Goal: Task Accomplishment & Management: Use online tool/utility

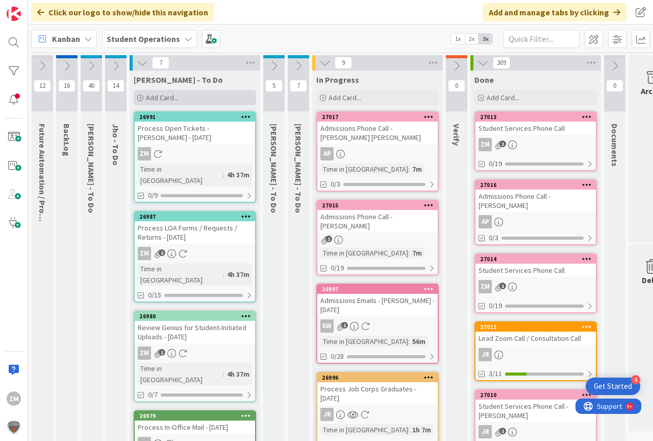
scroll to position [0, 38]
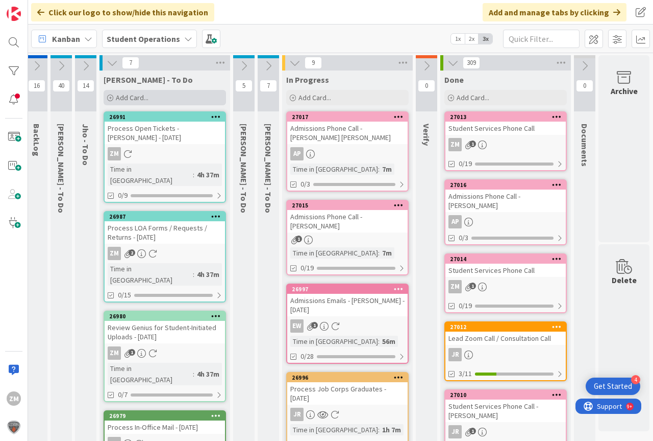
drag, startPoint x: 138, startPoint y: 98, endPoint x: 145, endPoint y: 99, distance: 6.8
click at [138, 98] on span "Add Card..." at bounding box center [132, 97] width 33 height 9
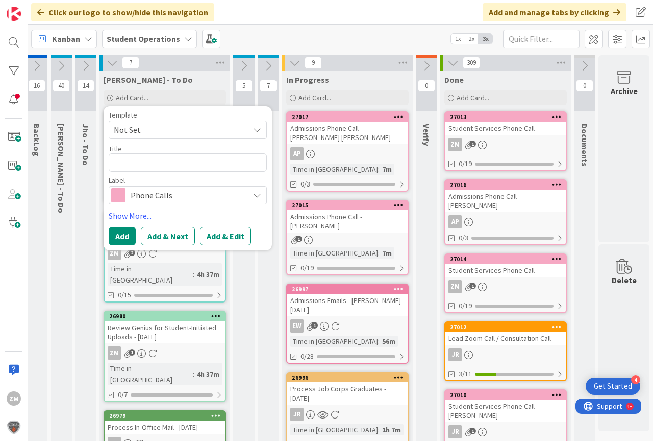
click at [253, 132] on icon at bounding box center [257, 130] width 8 height 8
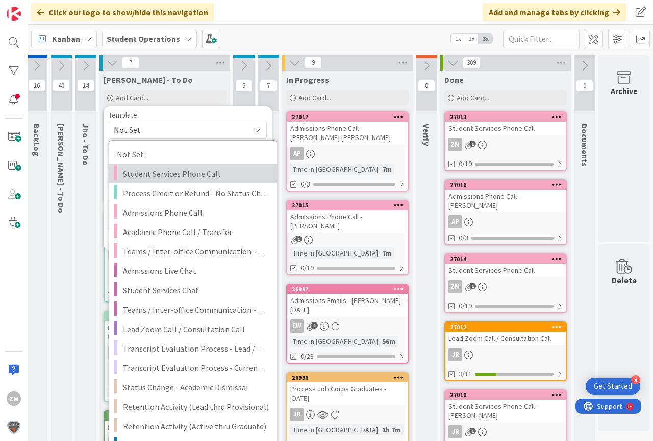
click at [144, 173] on span "Student Services Phone Call" at bounding box center [196, 173] width 146 height 13
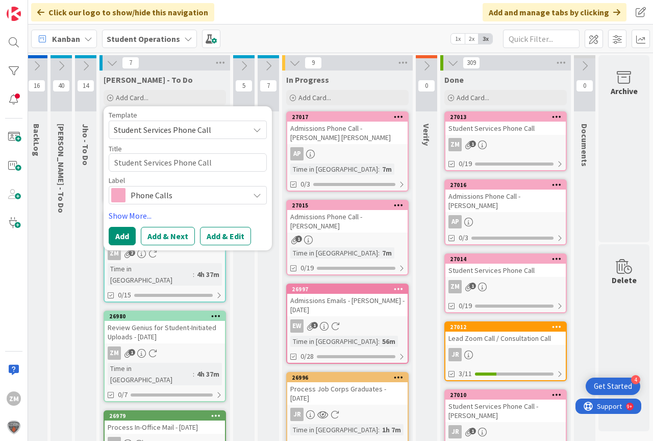
click at [225, 240] on button "Add & Edit" at bounding box center [225, 236] width 51 height 18
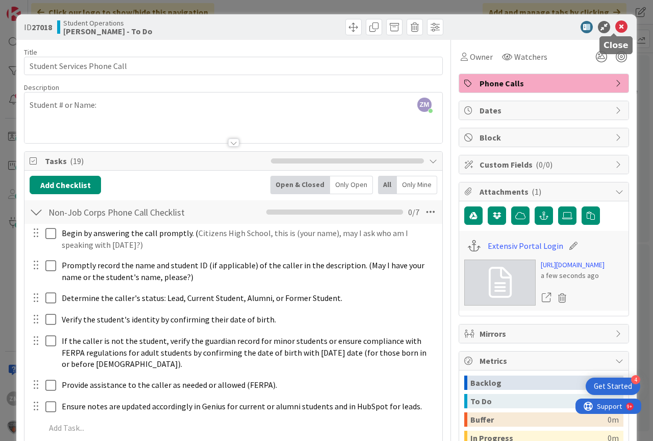
click at [617, 27] on icon at bounding box center [622, 27] width 12 height 12
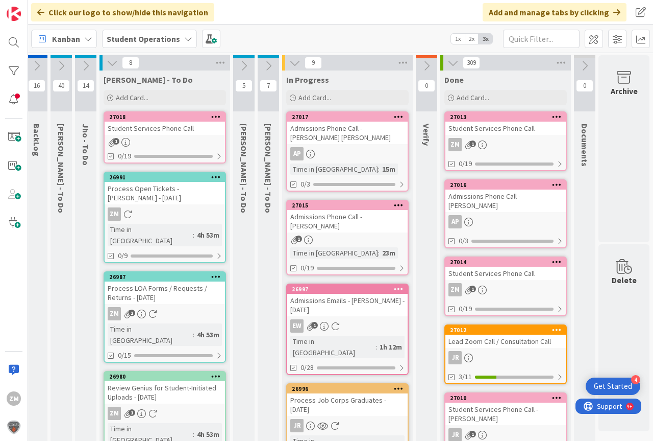
click at [211, 119] on icon at bounding box center [216, 116] width 10 height 7
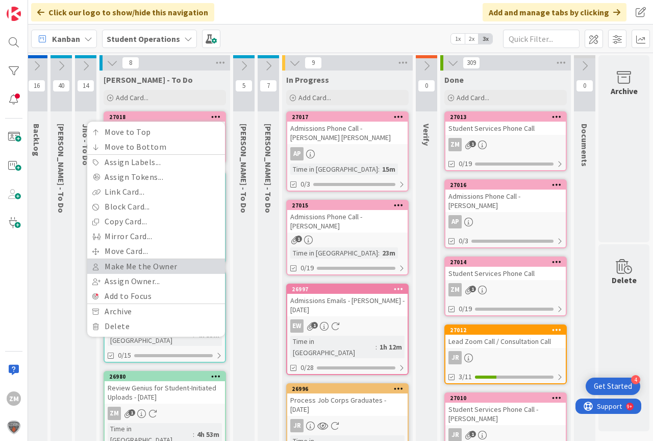
click at [130, 264] on link "Make Me the Owner" at bounding box center [156, 266] width 138 height 15
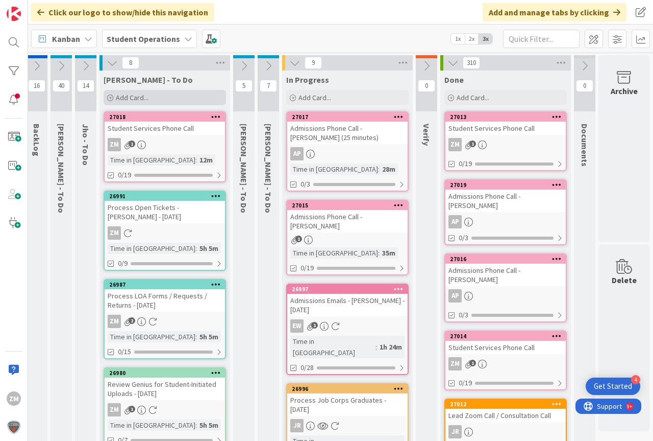
click at [128, 99] on span "Add Card..." at bounding box center [132, 97] width 33 height 9
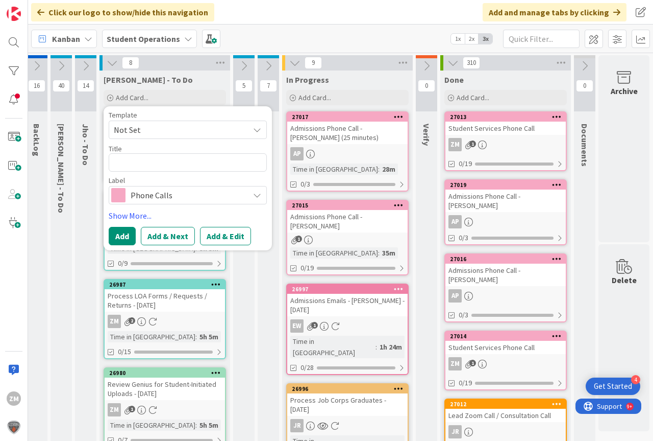
click at [253, 131] on icon at bounding box center [257, 130] width 8 height 8
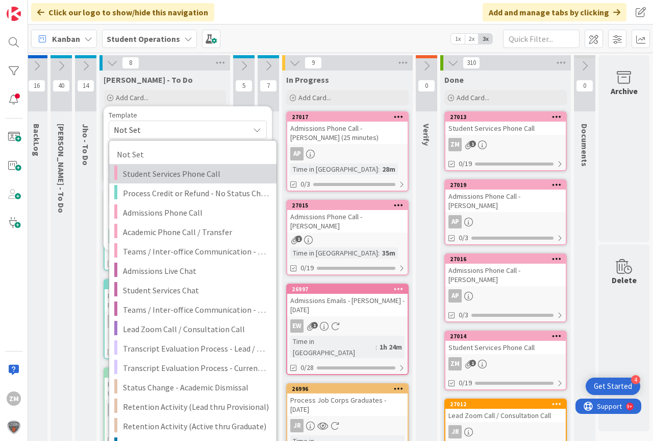
click at [167, 177] on span "Student Services Phone Call" at bounding box center [196, 173] width 146 height 13
type textarea "x"
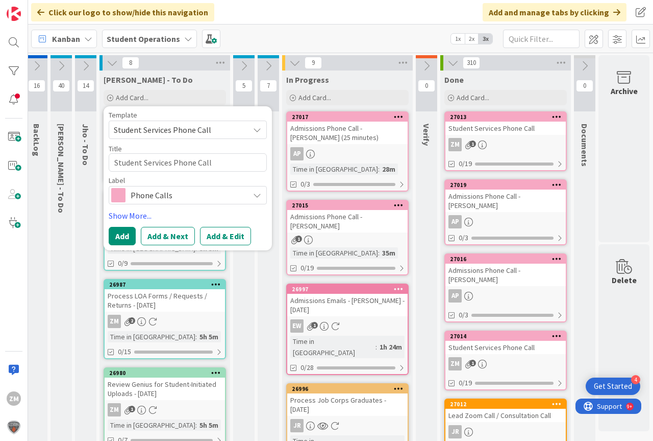
click at [220, 235] on button "Add & Edit" at bounding box center [225, 236] width 51 height 18
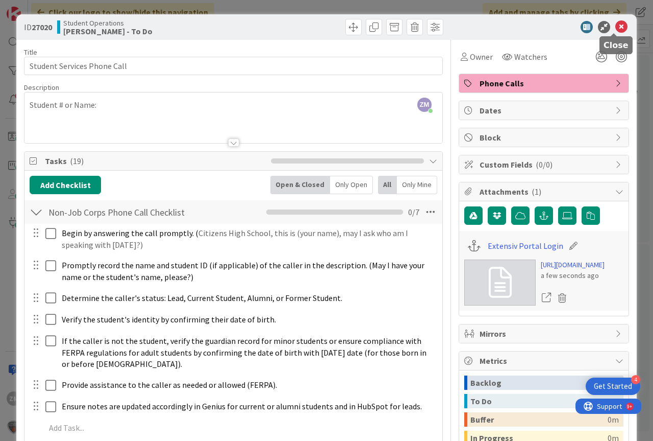
click at [616, 26] on icon at bounding box center [622, 27] width 12 height 12
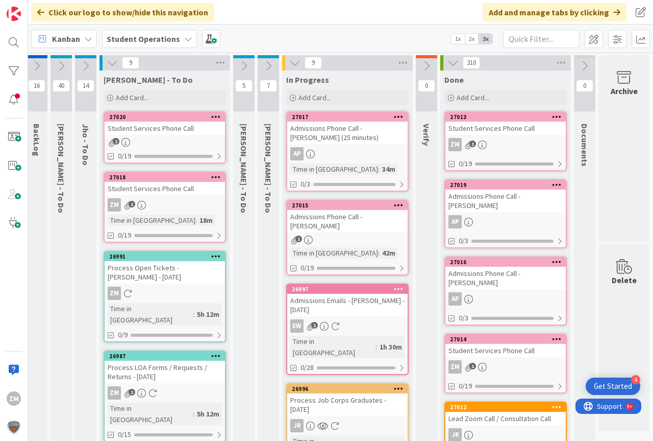
click at [211, 117] on icon at bounding box center [216, 116] width 10 height 7
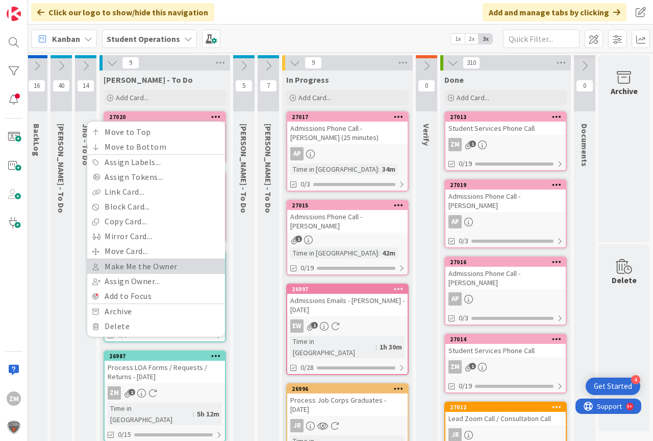
click at [131, 265] on link "Make Me the Owner" at bounding box center [156, 266] width 138 height 15
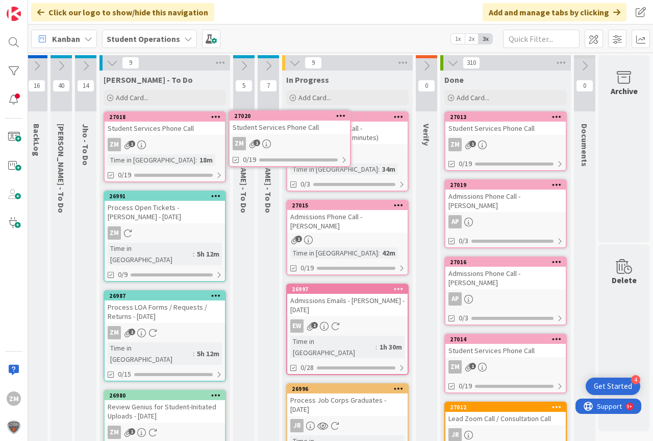
scroll to position [0, 19]
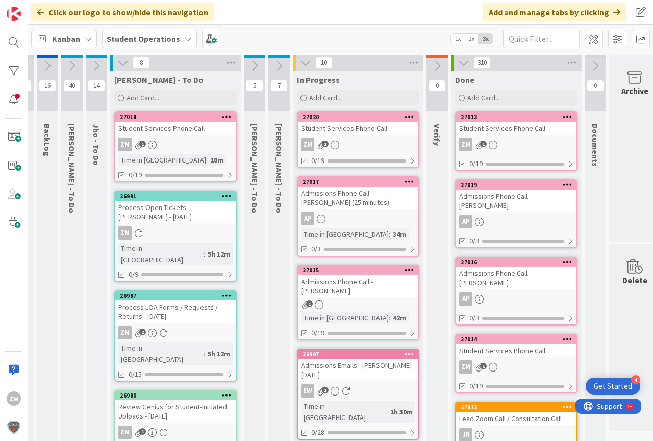
click at [370, 144] on div "ZM 1" at bounding box center [358, 144] width 120 height 13
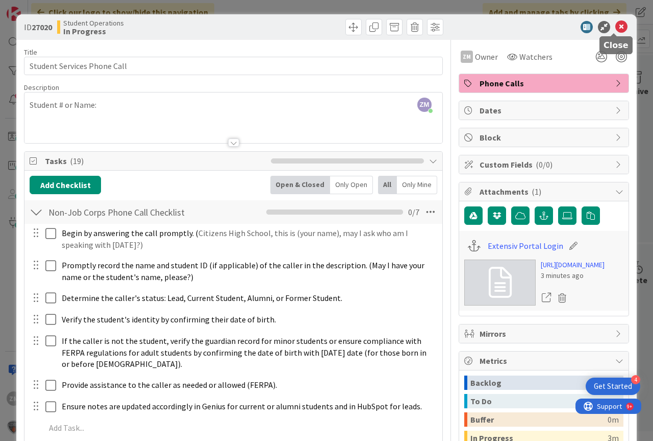
drag, startPoint x: 612, startPoint y: 27, endPoint x: 605, endPoint y: 33, distance: 9.0
click at [616, 27] on icon at bounding box center [622, 27] width 12 height 12
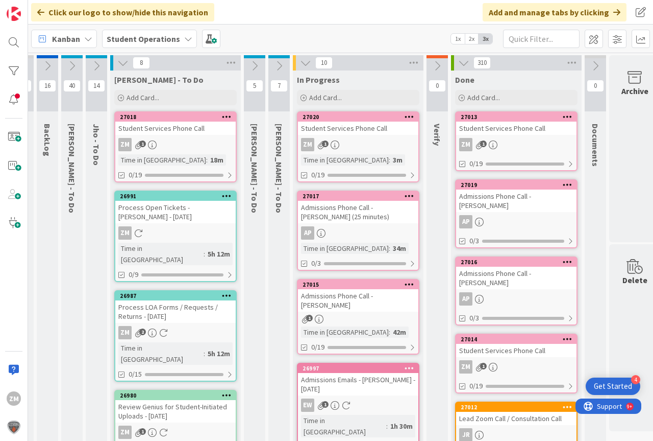
click at [169, 142] on div "ZM 1" at bounding box center [175, 144] width 120 height 13
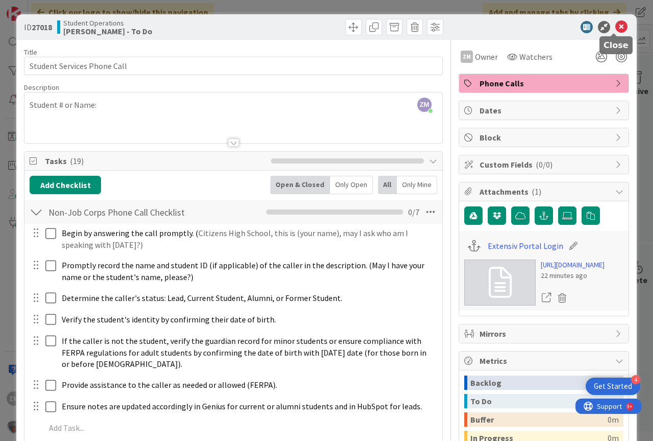
click at [616, 27] on icon at bounding box center [622, 27] width 12 height 12
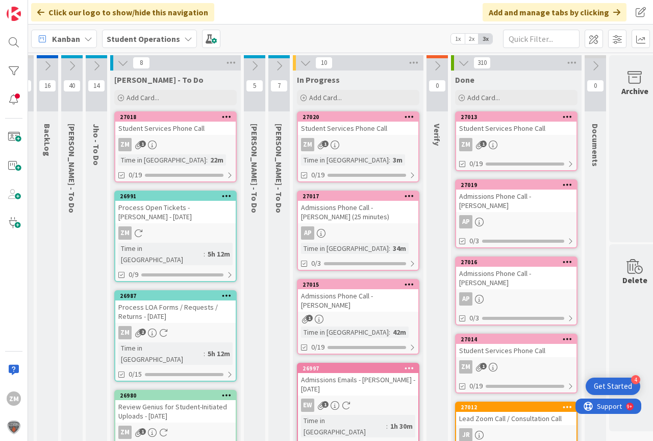
click at [531, 135] on link "27013 Student Services Phone Call ZM 1 0/19" at bounding box center [516, 141] width 123 height 60
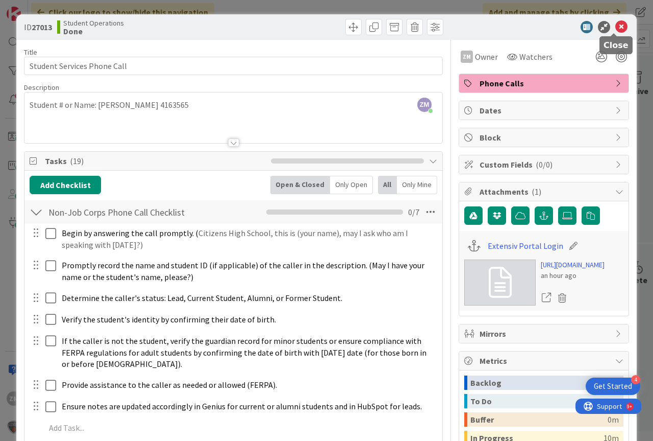
click at [616, 26] on icon at bounding box center [622, 27] width 12 height 12
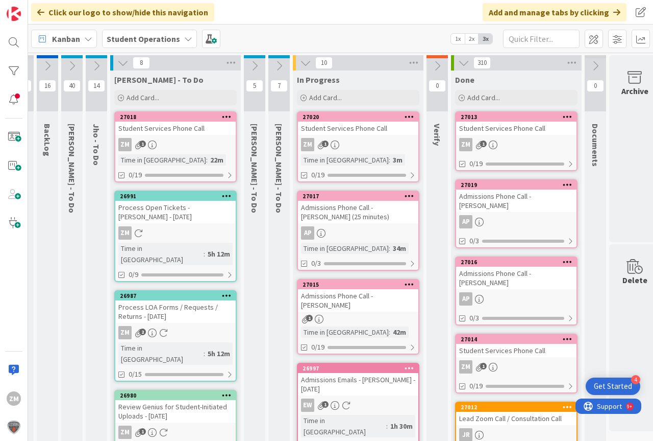
click at [349, 156] on div "Time in [GEOGRAPHIC_DATA]" at bounding box center [345, 159] width 88 height 11
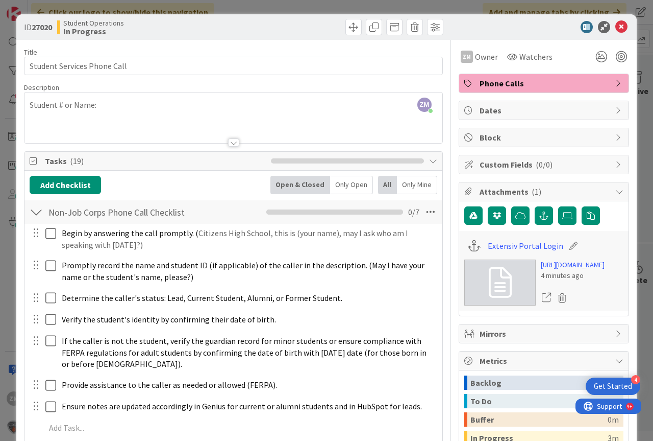
click at [110, 105] on div "ZM [PERSON_NAME] just joined Student # or Name:" at bounding box center [234, 117] width 418 height 51
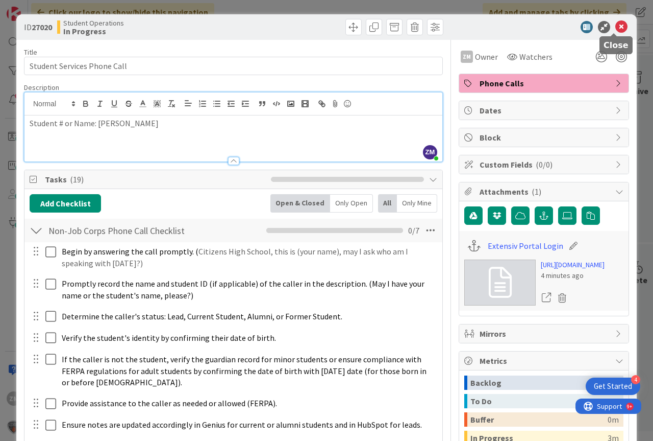
click at [617, 27] on icon at bounding box center [622, 27] width 12 height 12
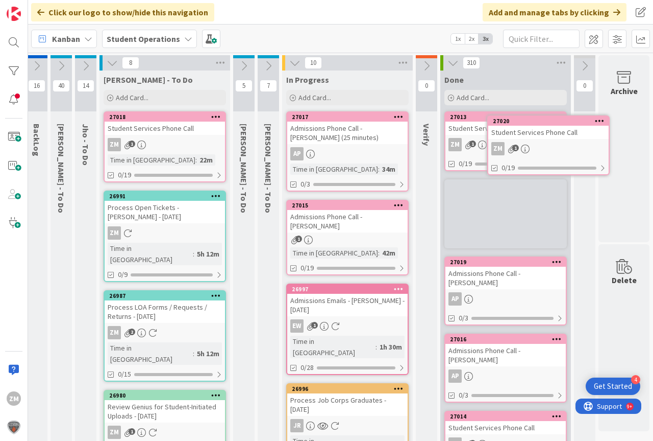
scroll to position [0, 38]
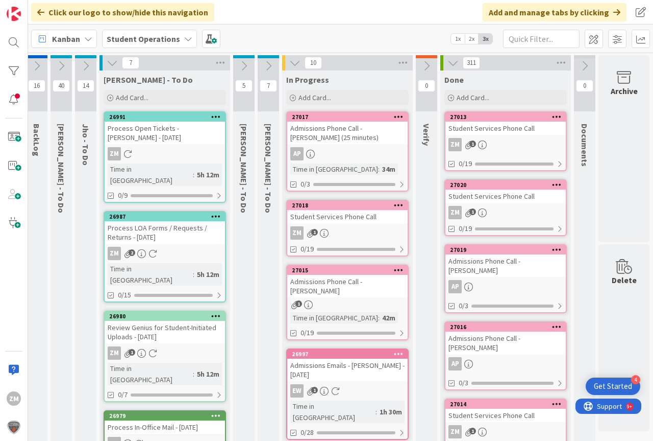
click at [319, 240] on link "27018 Student Services Phone Call ZM 1 0/19" at bounding box center [347, 228] width 123 height 57
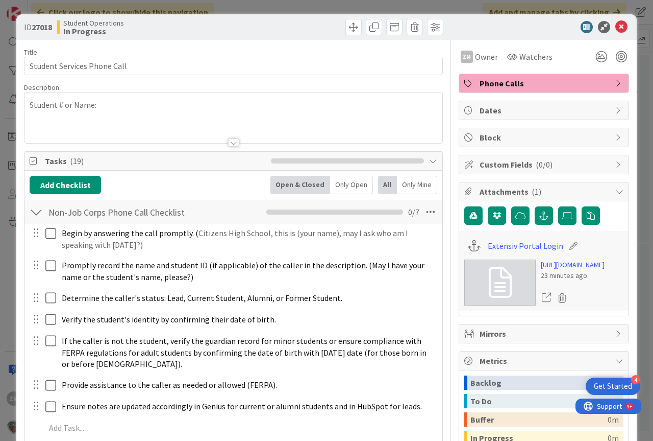
click at [138, 114] on div "Student # or Name:" at bounding box center [234, 120] width 418 height 46
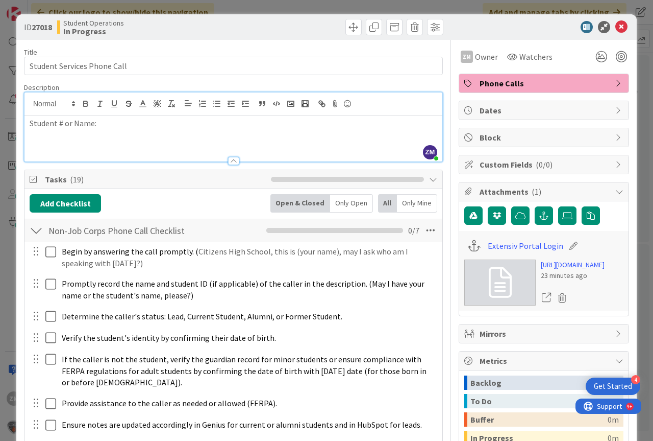
click at [126, 124] on p "Student # or Name:" at bounding box center [234, 123] width 408 height 12
click at [616, 28] on icon at bounding box center [622, 27] width 12 height 12
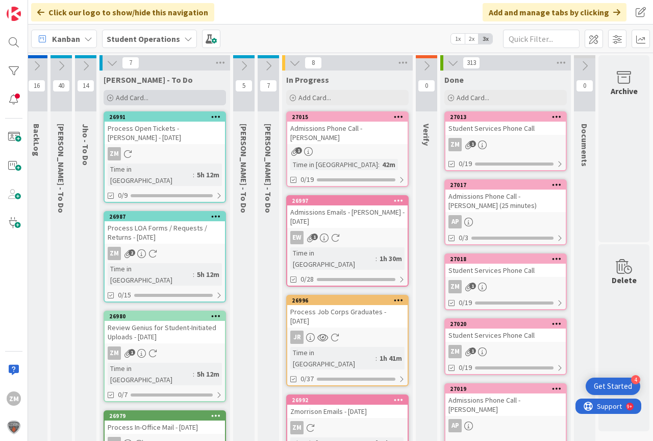
click at [116, 94] on span "Add Card..." at bounding box center [132, 97] width 33 height 9
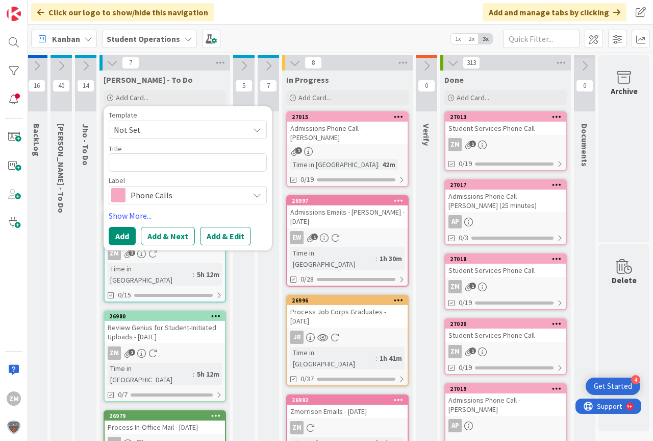
click at [253, 131] on icon at bounding box center [257, 130] width 8 height 8
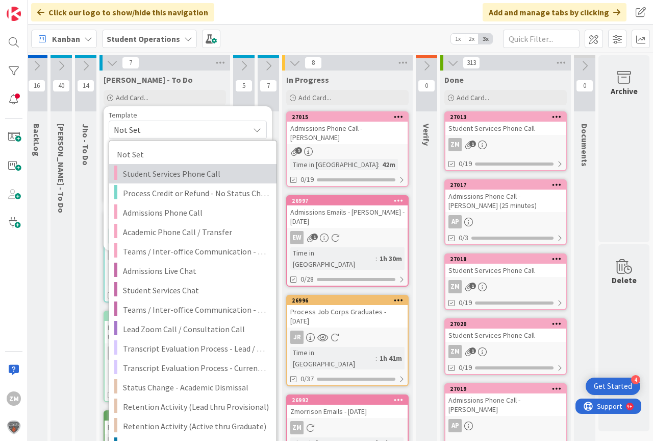
click at [152, 174] on span "Student Services Phone Call" at bounding box center [196, 173] width 146 height 13
type textarea "x"
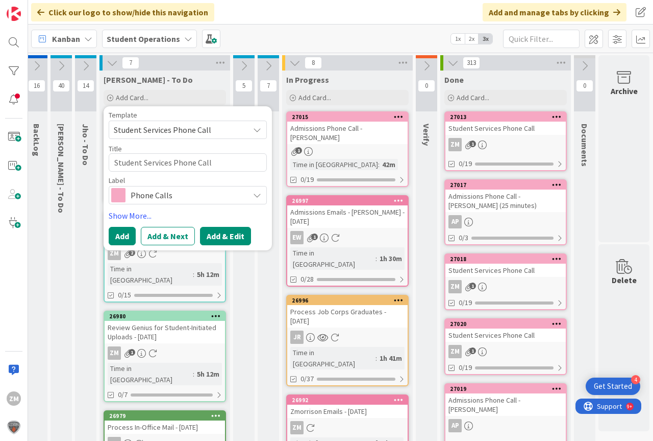
click at [212, 238] on button "Add & Edit" at bounding box center [225, 236] width 51 height 18
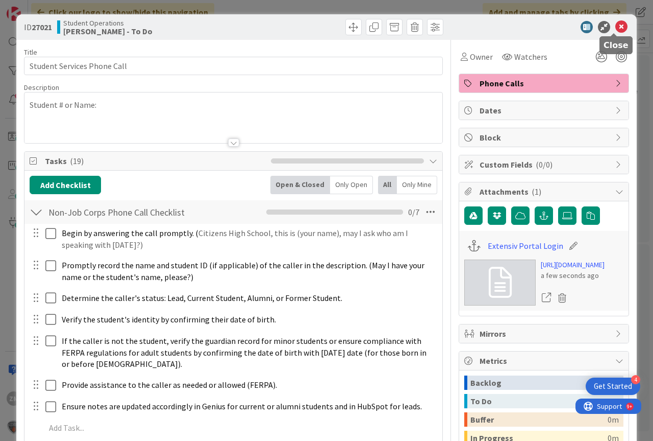
click at [616, 30] on icon at bounding box center [622, 27] width 12 height 12
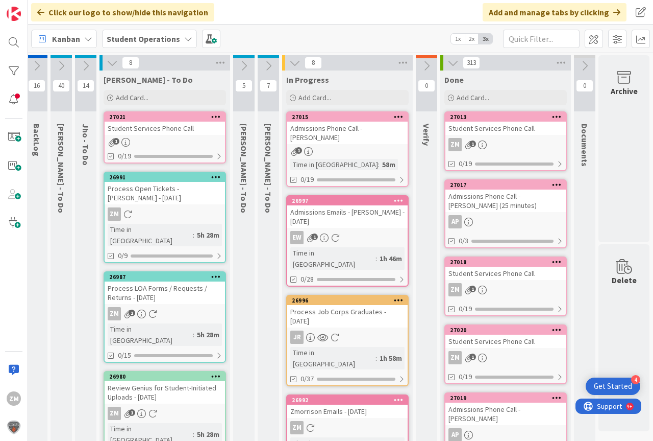
click at [211, 115] on icon at bounding box center [216, 116] width 10 height 7
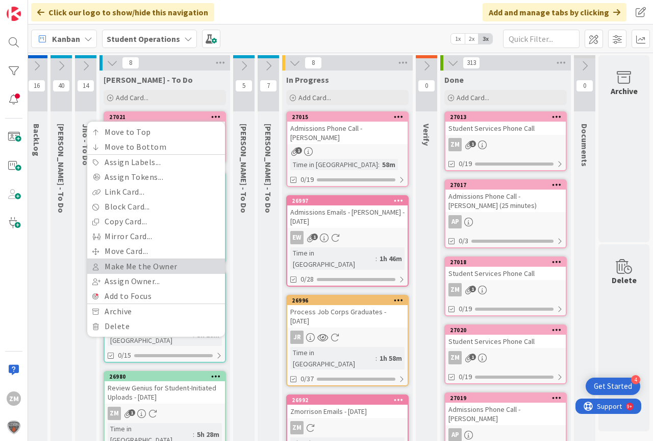
click at [144, 269] on link "Make Me the Owner" at bounding box center [156, 266] width 138 height 15
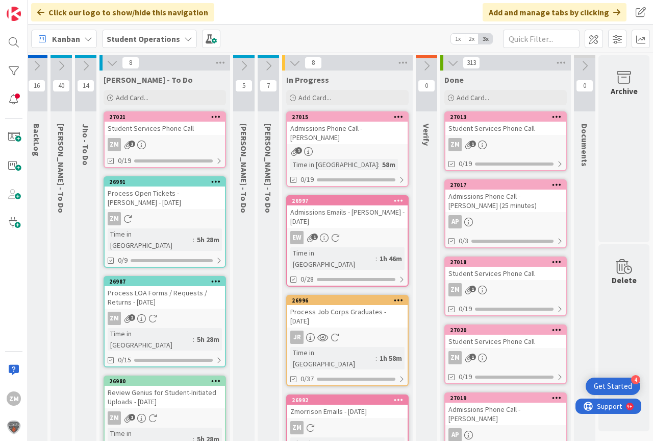
click at [138, 138] on div "ZM 1" at bounding box center [165, 144] width 120 height 13
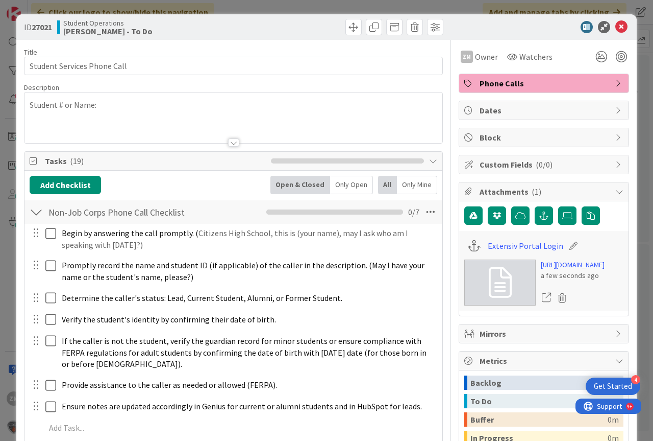
click at [120, 109] on p "Student # or Name:" at bounding box center [234, 105] width 408 height 12
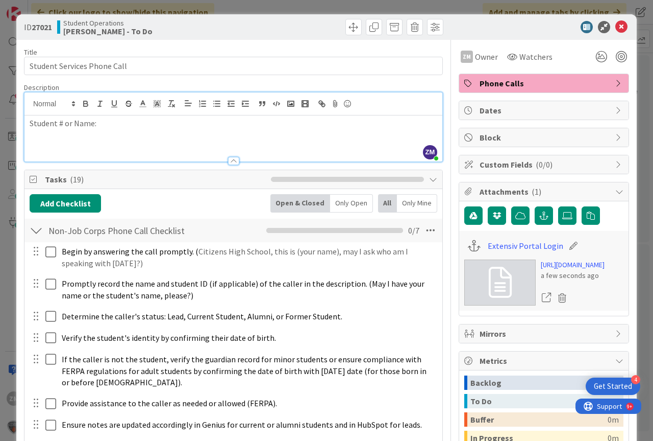
click at [127, 129] on p "Student # or Name:" at bounding box center [234, 123] width 408 height 12
click at [617, 27] on icon at bounding box center [622, 27] width 12 height 12
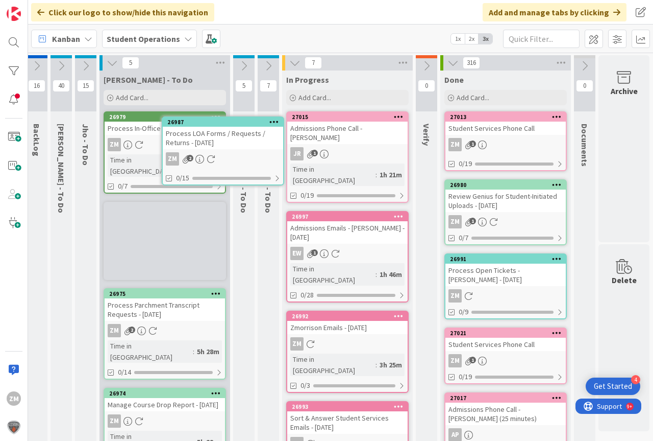
scroll to position [0, 22]
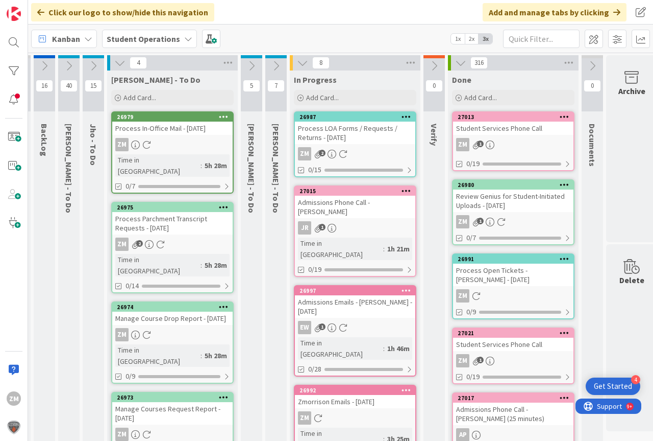
click at [335, 144] on link "26987 Process LOA Forms / Requests / Returns - [DATE] ZM 2 0/15" at bounding box center [355, 144] width 123 height 66
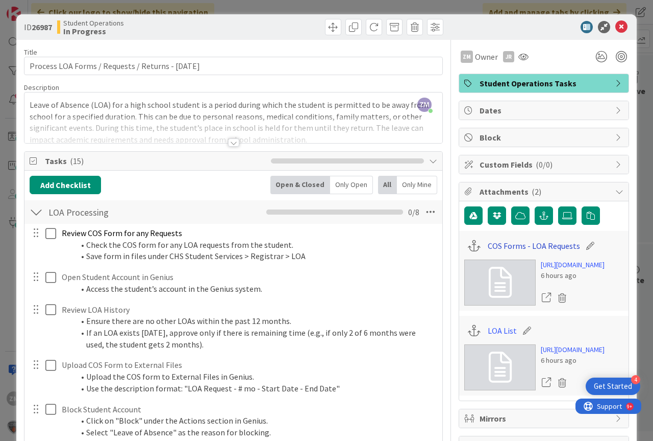
click at [532, 246] on link "COS Forms - LOA Requests" at bounding box center [534, 245] width 92 height 12
click at [493, 336] on link "LOA List" at bounding box center [502, 330] width 29 height 12
click at [616, 26] on icon at bounding box center [622, 27] width 12 height 12
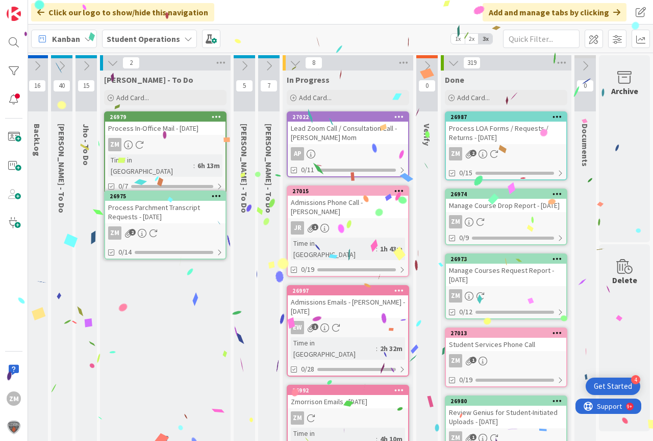
scroll to position [0, 24]
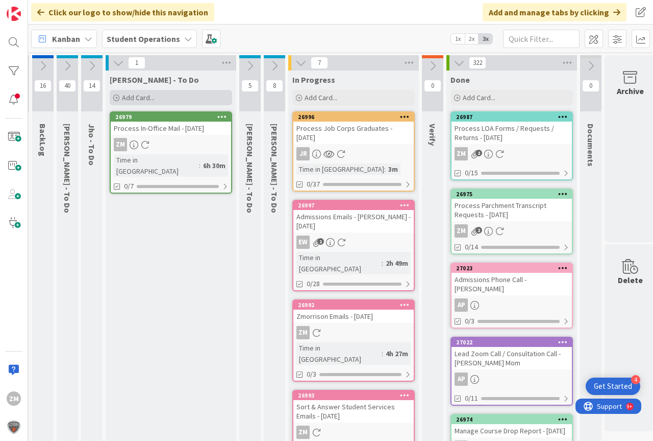
click at [139, 101] on span "Add Card..." at bounding box center [138, 97] width 33 height 9
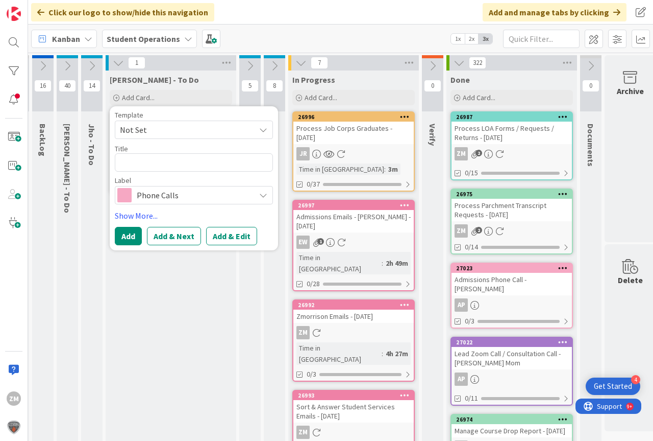
click at [267, 127] on span "Not Set" at bounding box center [194, 129] width 158 height 18
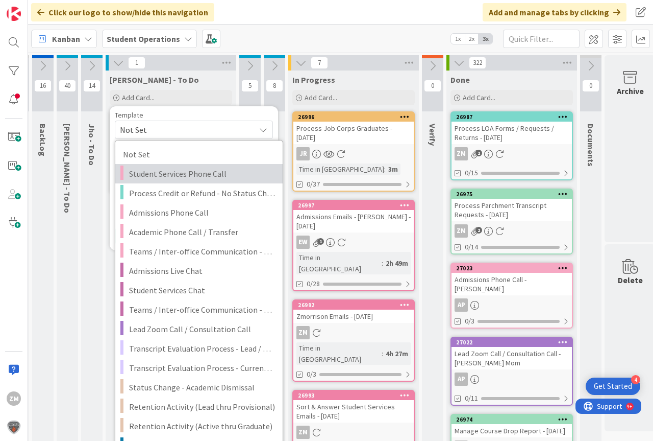
click at [209, 172] on span "Student Services Phone Call" at bounding box center [202, 173] width 146 height 13
type textarea "x"
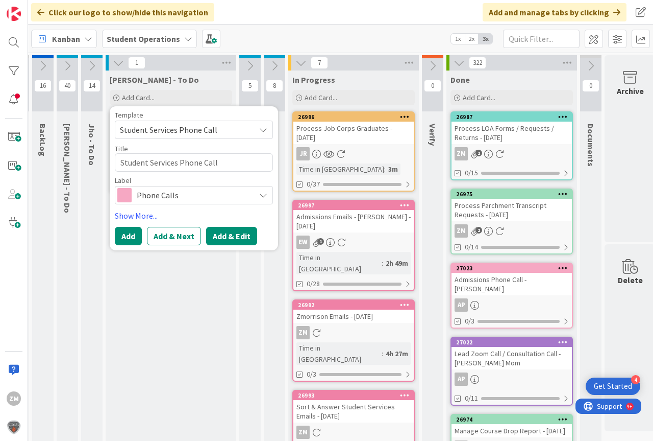
click at [246, 236] on button "Add & Edit" at bounding box center [231, 236] width 51 height 18
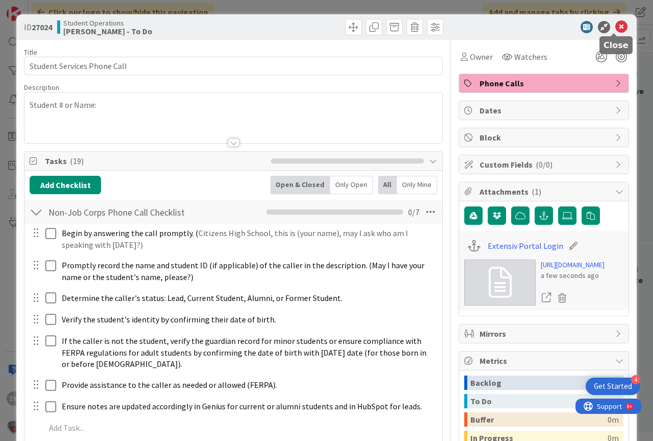
click at [620, 28] on icon at bounding box center [622, 27] width 12 height 12
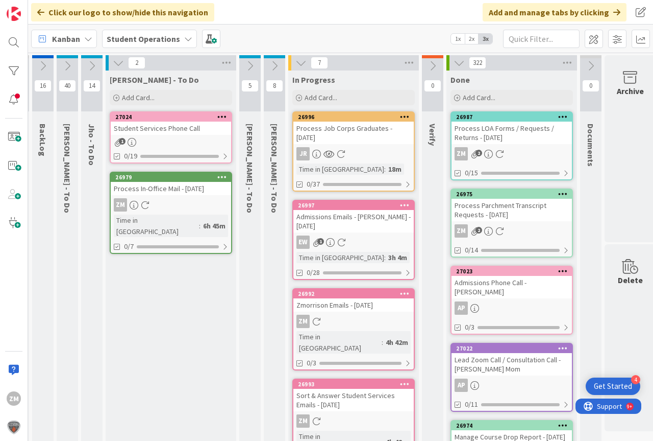
click at [225, 114] on icon at bounding box center [222, 116] width 10 height 7
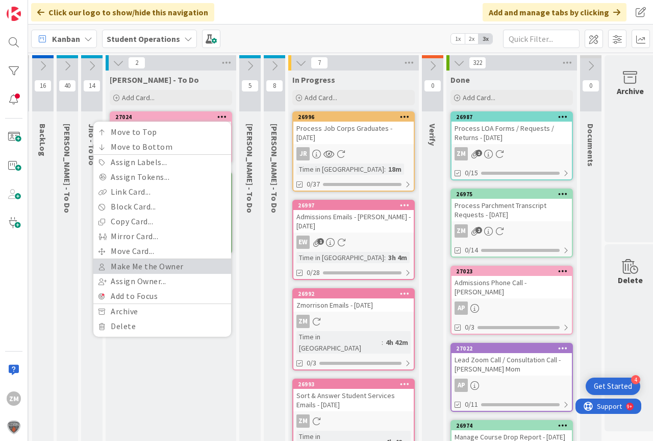
click at [160, 265] on link "Make Me the Owner" at bounding box center [162, 266] width 138 height 15
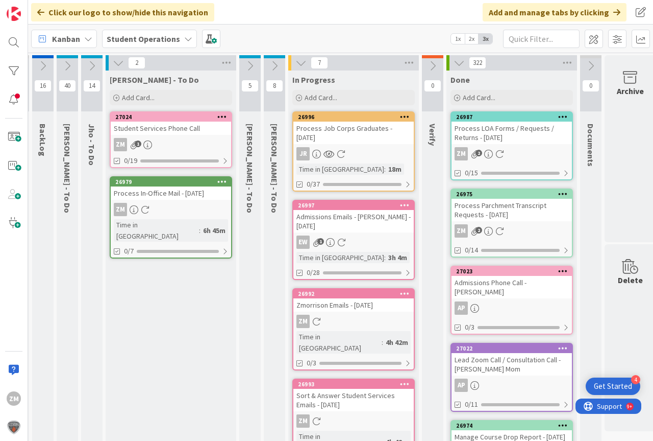
scroll to position [0, 18]
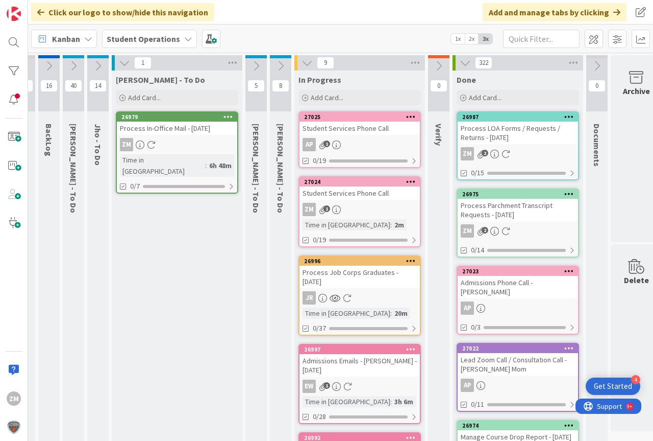
click at [337, 203] on div "ZM 1" at bounding box center [360, 209] width 120 height 13
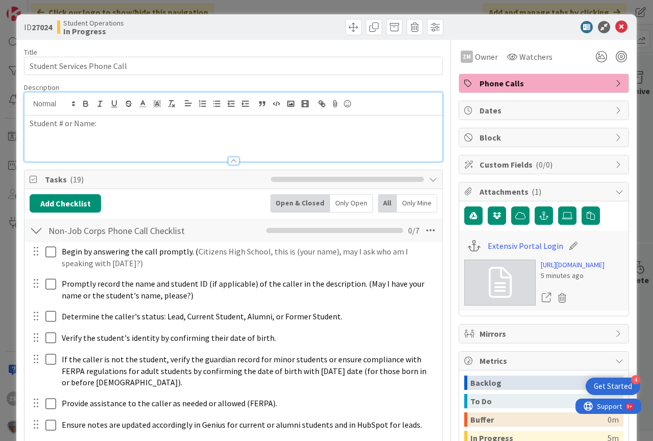
click at [116, 110] on div "Student # or Name:" at bounding box center [234, 126] width 418 height 69
click at [616, 27] on icon at bounding box center [622, 27] width 12 height 12
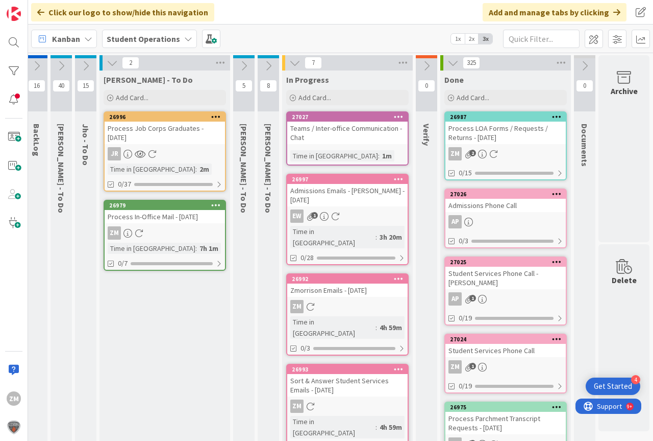
scroll to position [0, 26]
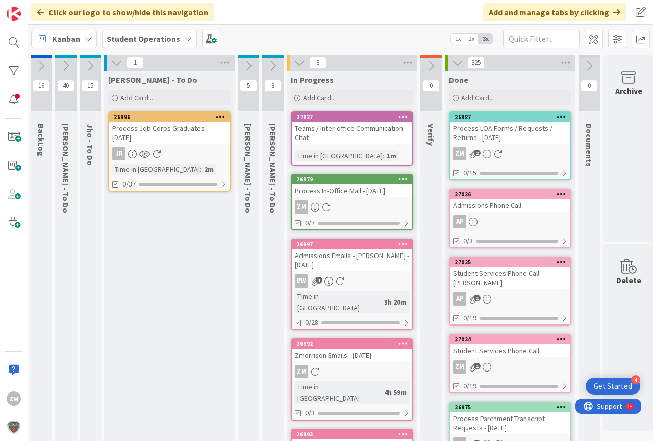
click at [91, 64] on icon at bounding box center [90, 65] width 11 height 11
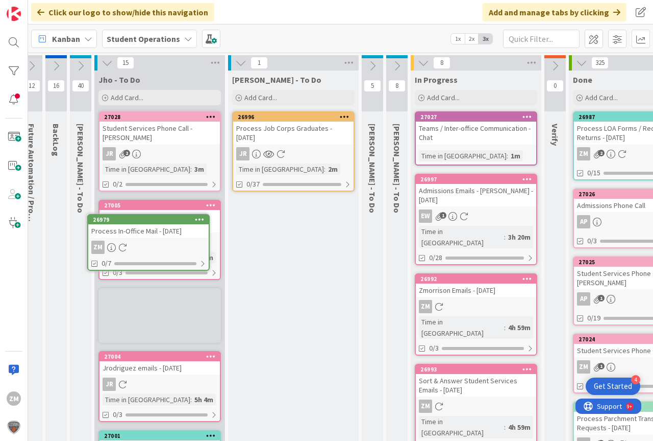
scroll to position [0, 0]
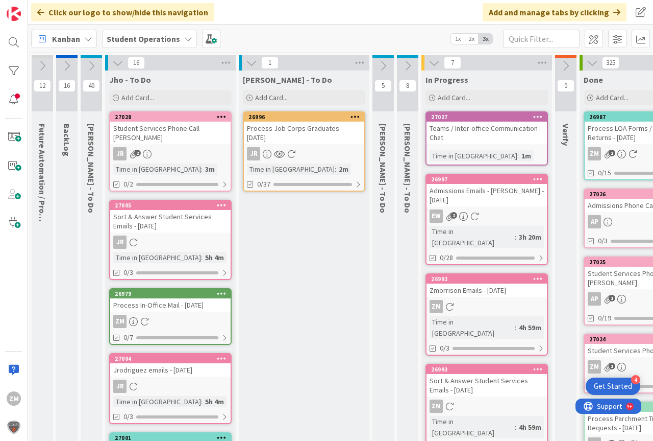
click at [118, 63] on icon at bounding box center [117, 62] width 11 height 11
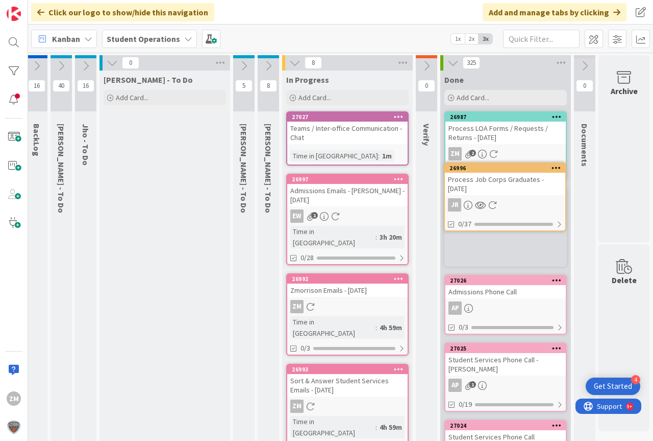
scroll to position [0, 38]
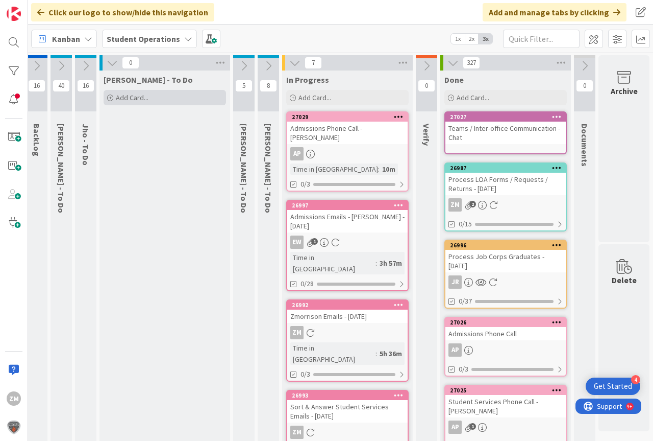
click at [123, 102] on span "Add Card..." at bounding box center [132, 97] width 33 height 9
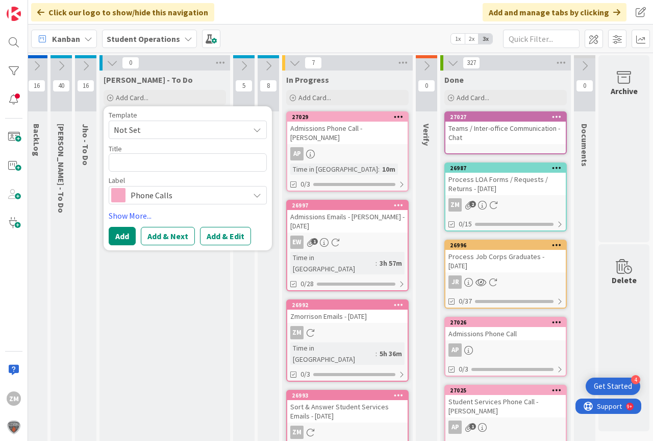
click at [254, 128] on span "Not Set" at bounding box center [188, 129] width 158 height 18
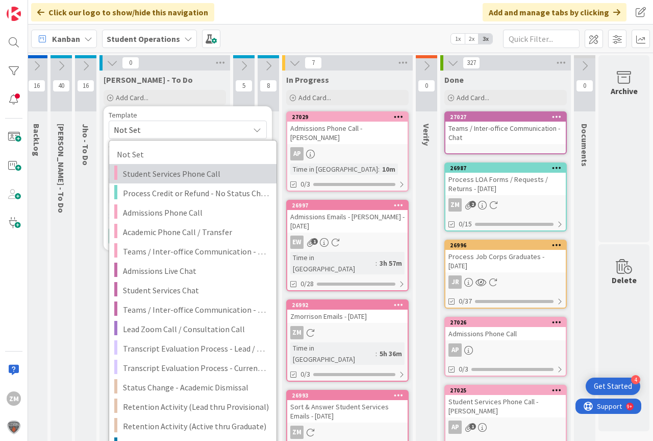
click at [165, 173] on span "Student Services Phone Call" at bounding box center [196, 173] width 146 height 13
type textarea "x"
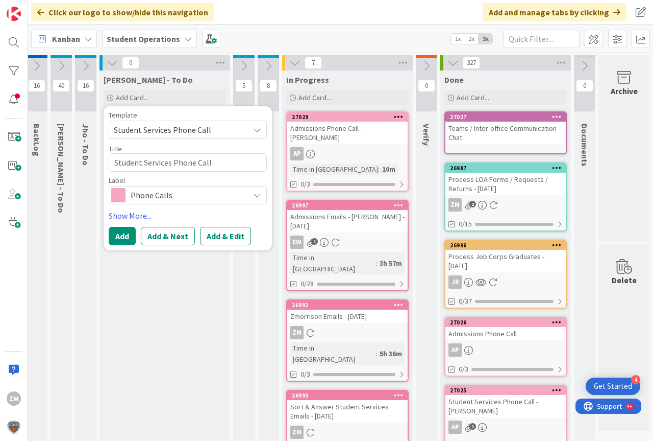
click at [213, 235] on button "Add & Edit" at bounding box center [225, 236] width 51 height 18
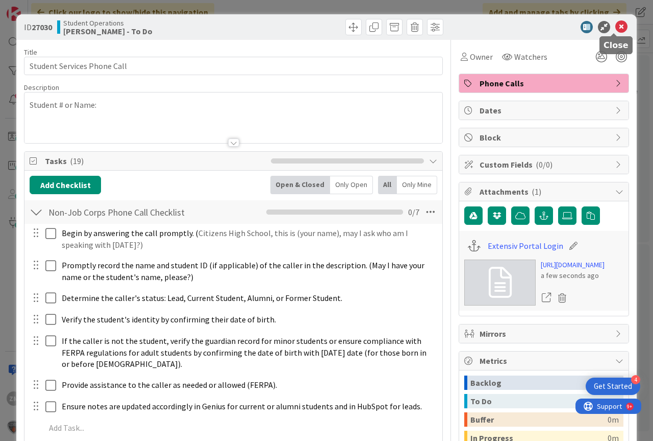
click at [616, 28] on icon at bounding box center [622, 27] width 12 height 12
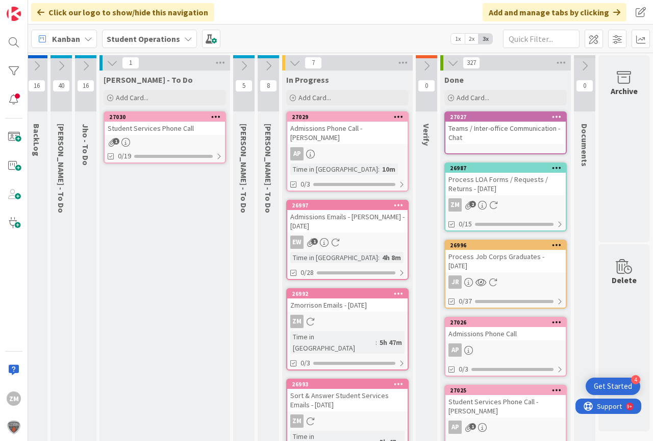
click at [211, 116] on icon at bounding box center [216, 116] width 10 height 7
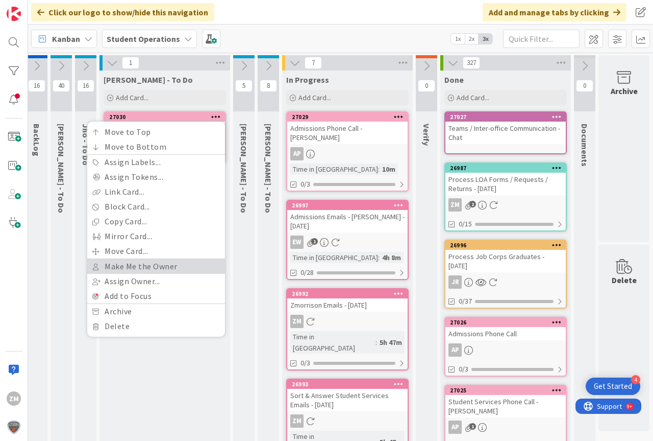
click at [115, 266] on link "Make Me the Owner" at bounding box center [156, 266] width 138 height 15
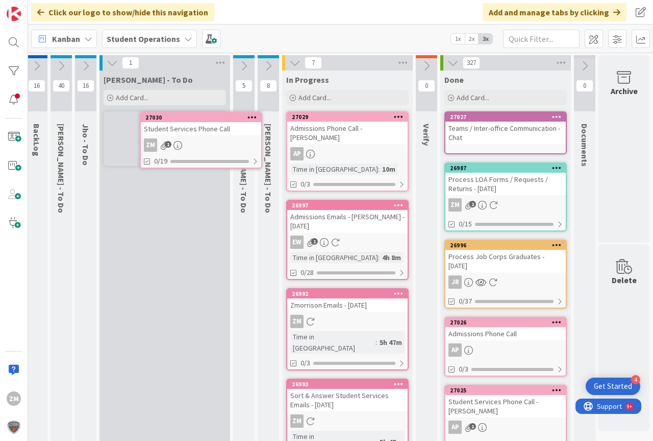
scroll to position [0, 27]
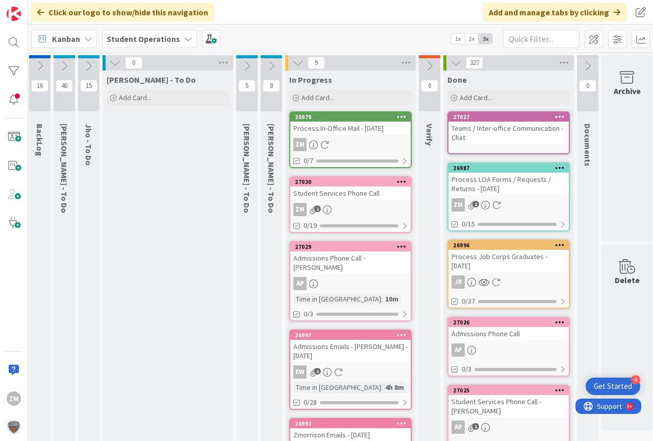
click at [321, 206] on div "ZM 1" at bounding box center [350, 209] width 120 height 13
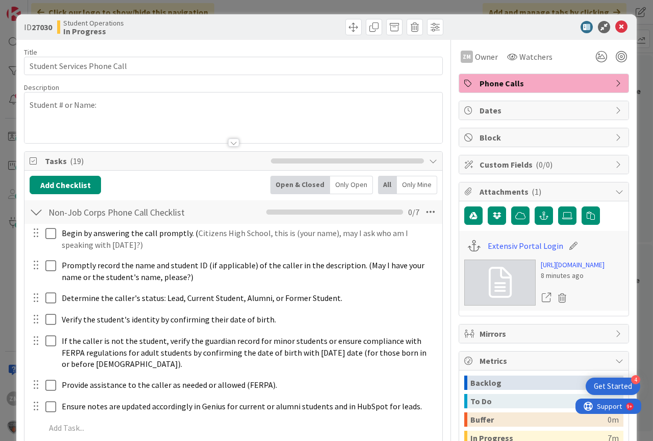
click at [127, 108] on p "Student # or Name:" at bounding box center [234, 105] width 408 height 12
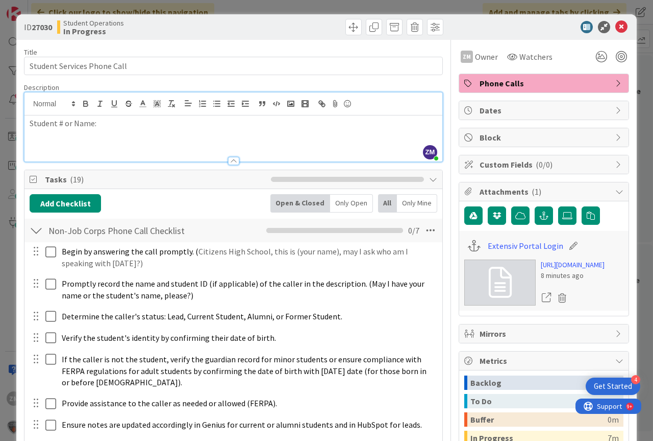
click at [117, 127] on p "Student # or Name:" at bounding box center [234, 123] width 408 height 12
click at [616, 29] on icon at bounding box center [622, 27] width 12 height 12
